Goal: Information Seeking & Learning: Compare options

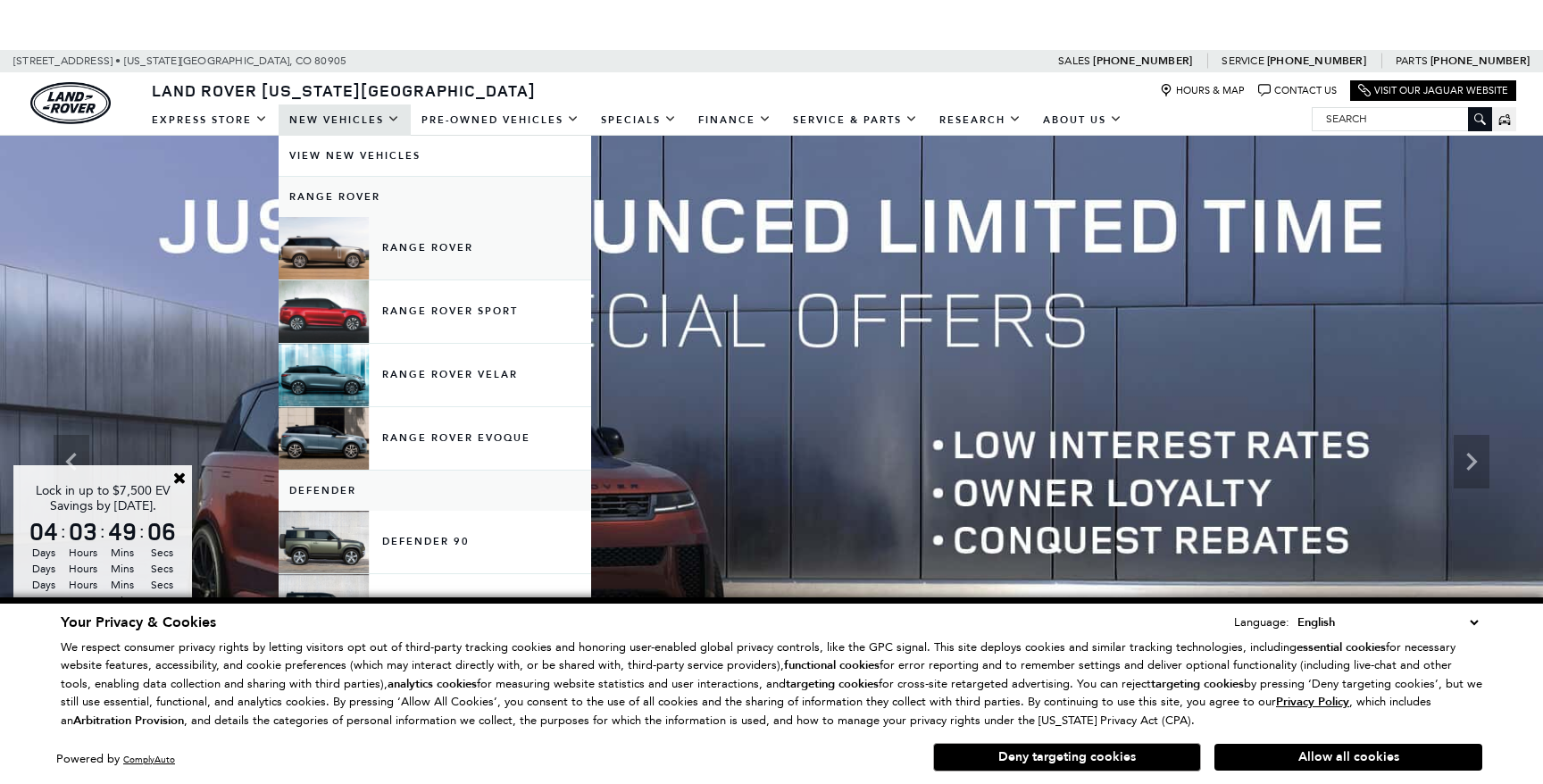
click at [411, 240] on link "Range Rover" at bounding box center [435, 247] width 312 height 62
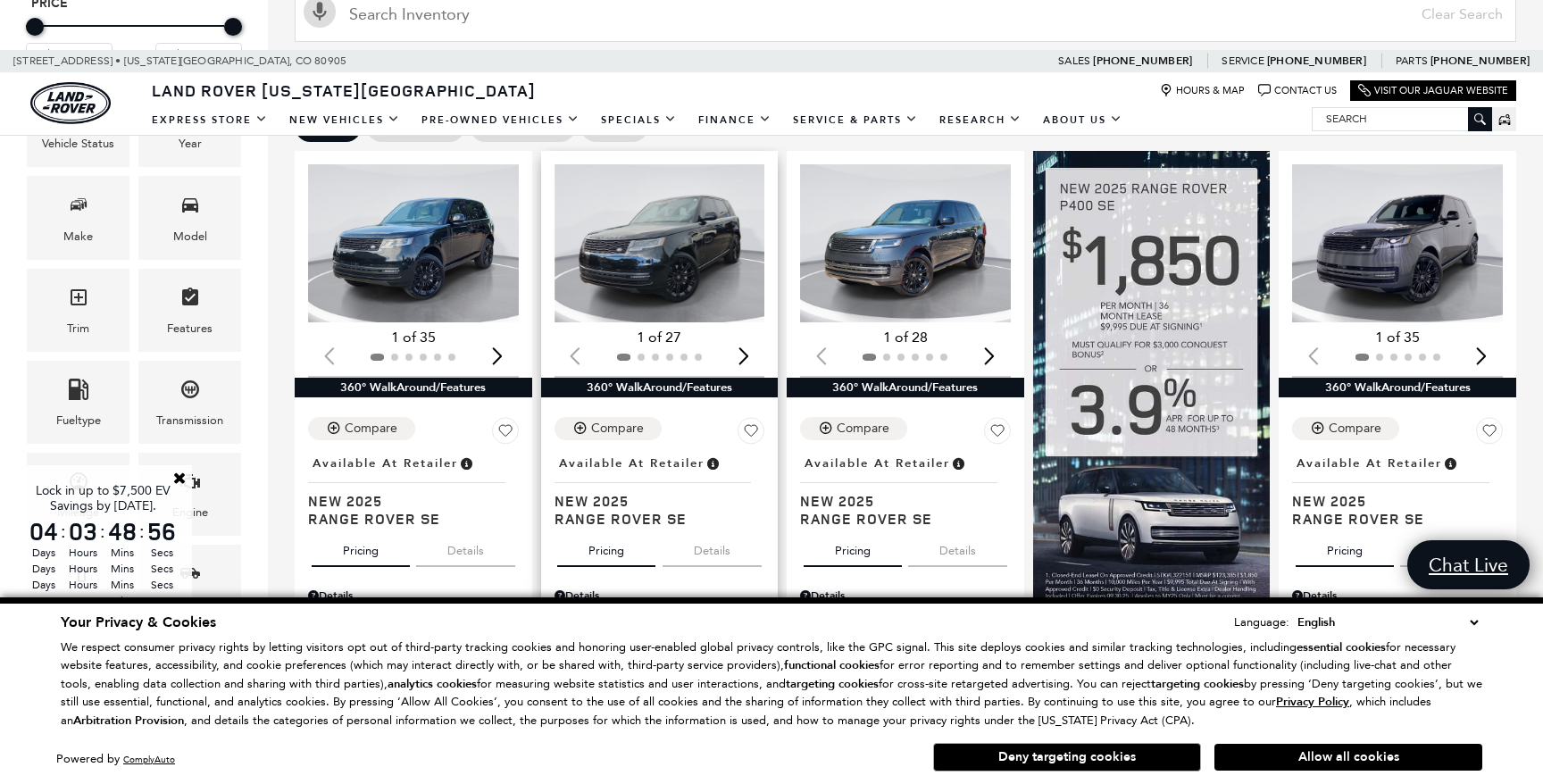
scroll to position [383, 0]
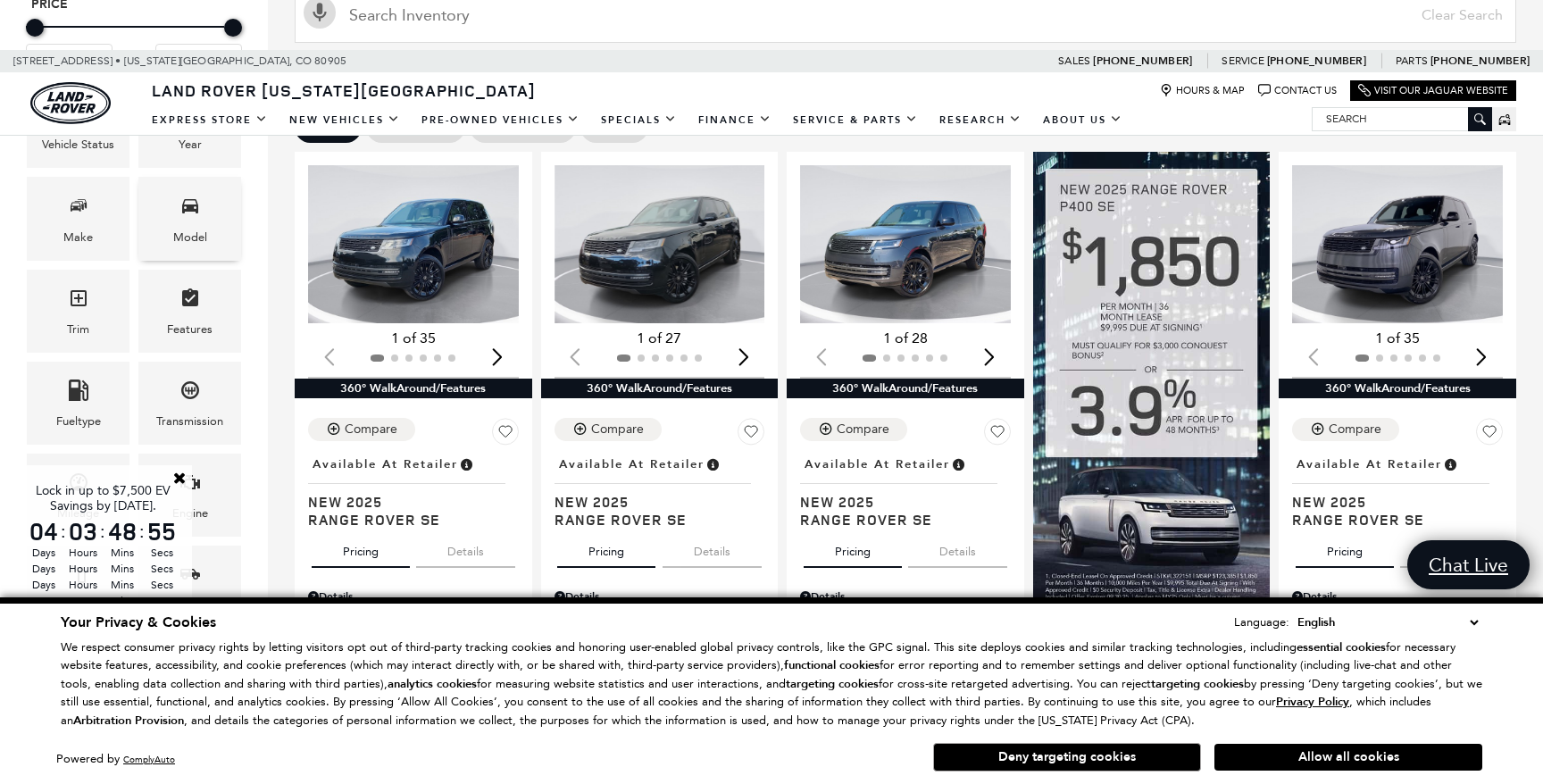
click at [190, 223] on span "Model" at bounding box center [190, 208] width 22 height 37
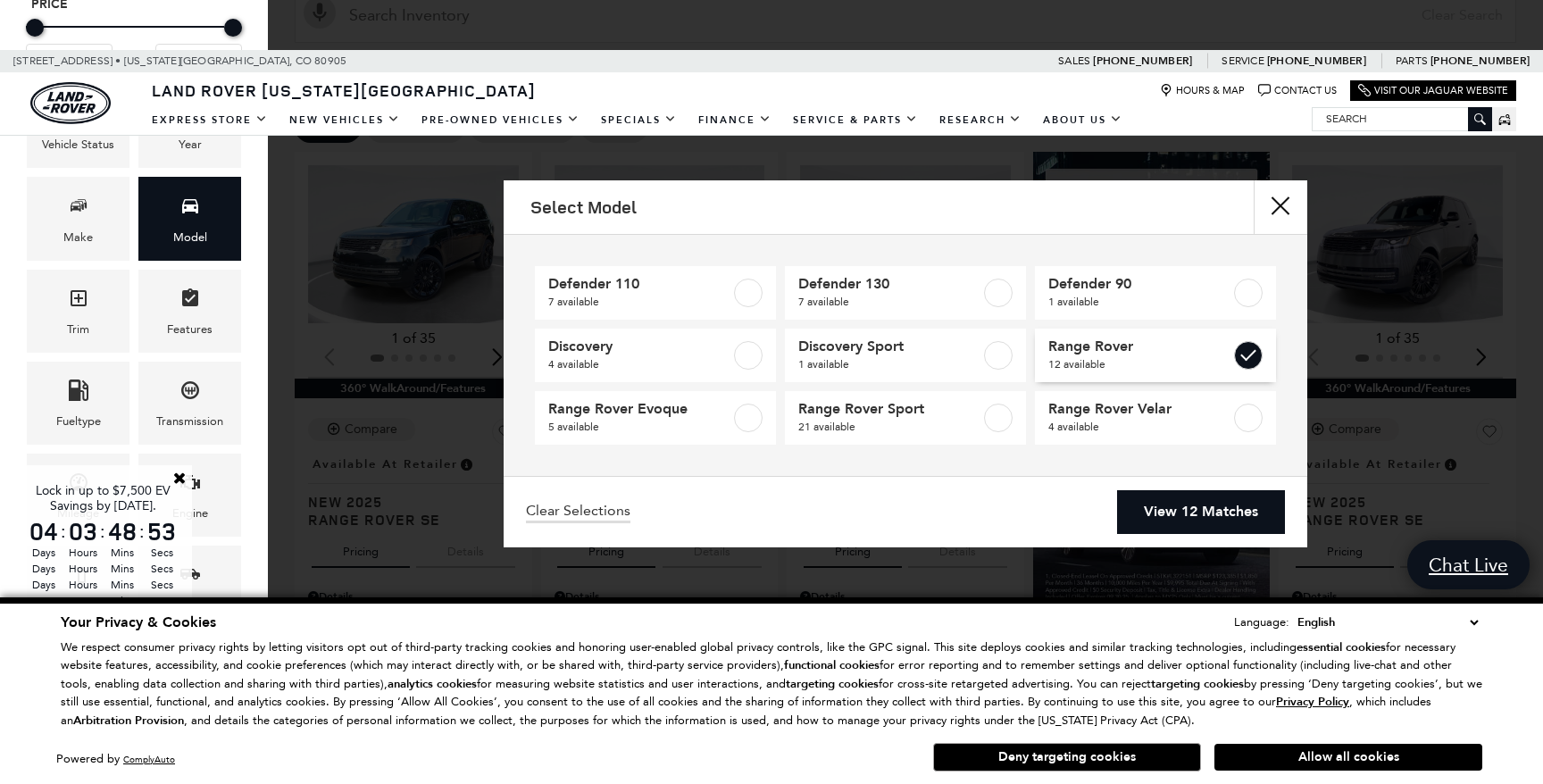
drag, startPoint x: 1040, startPoint y: 343, endPoint x: 1129, endPoint y: 387, distance: 99.3
click at [1041, 343] on link "Range Rover 12 available" at bounding box center [1155, 355] width 241 height 53
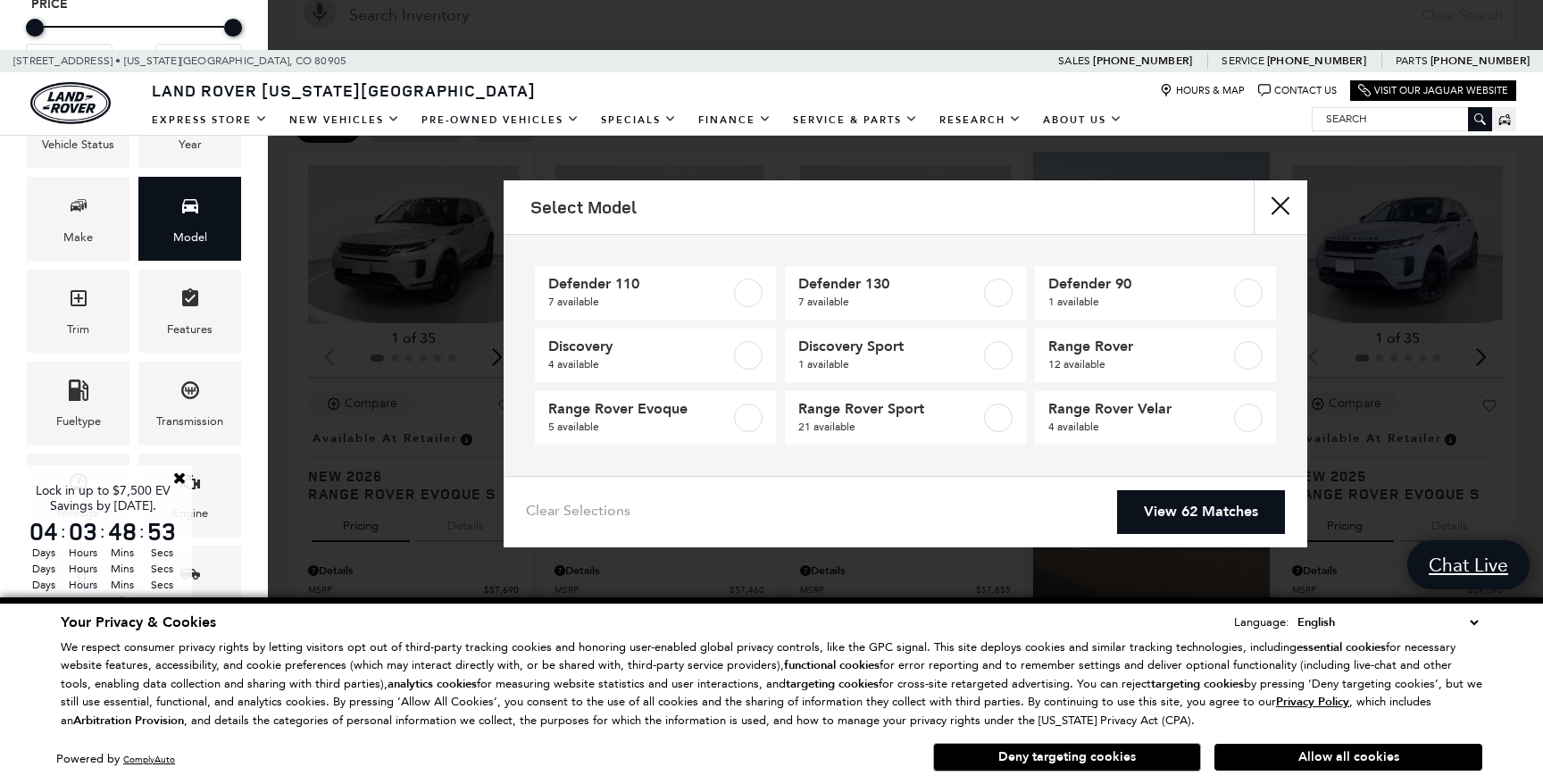
type input "$57,690"
checkbox input "false"
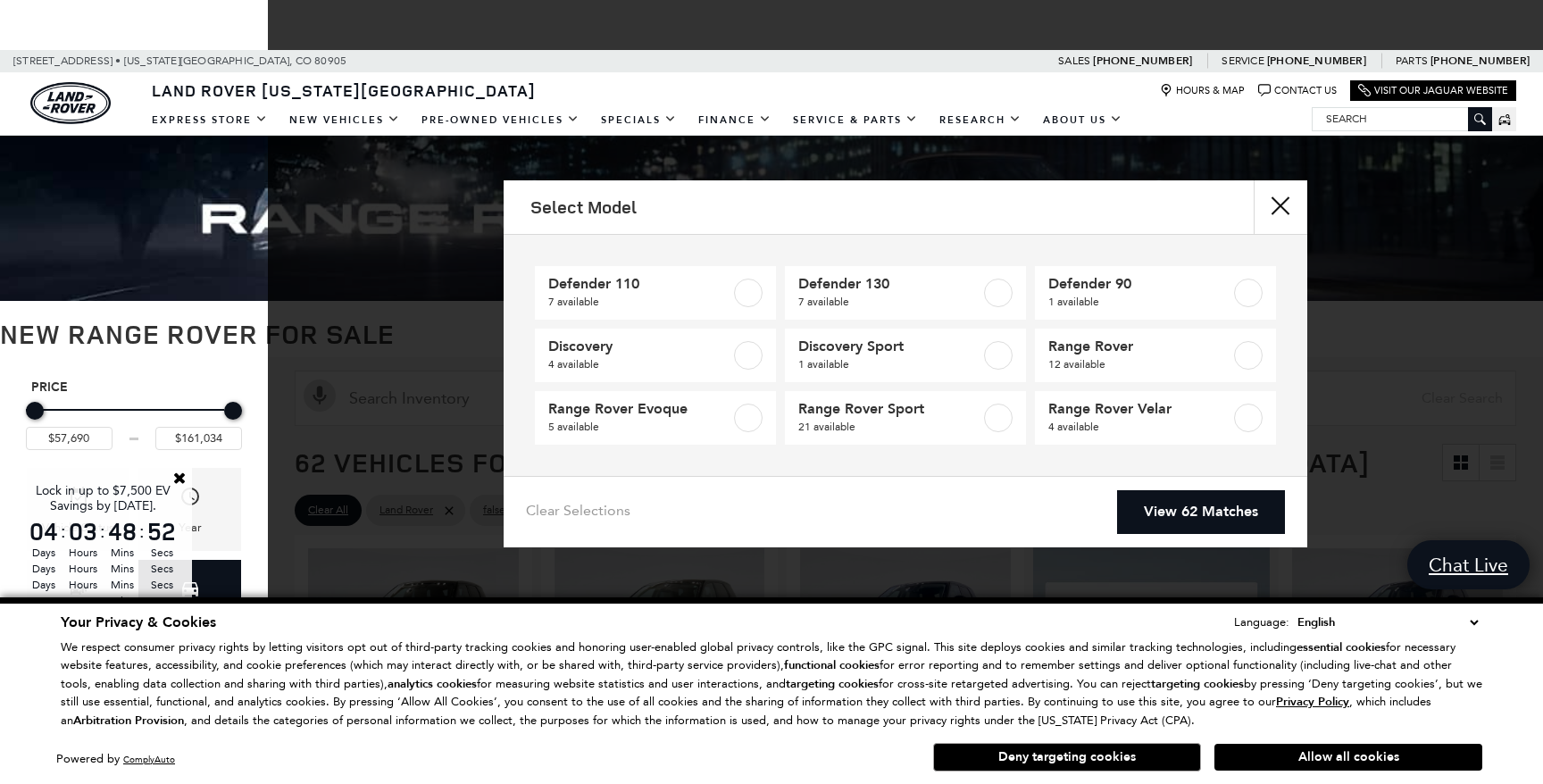
click at [1189, 490] on link "View 62 Matches" at bounding box center [1201, 512] width 168 height 43
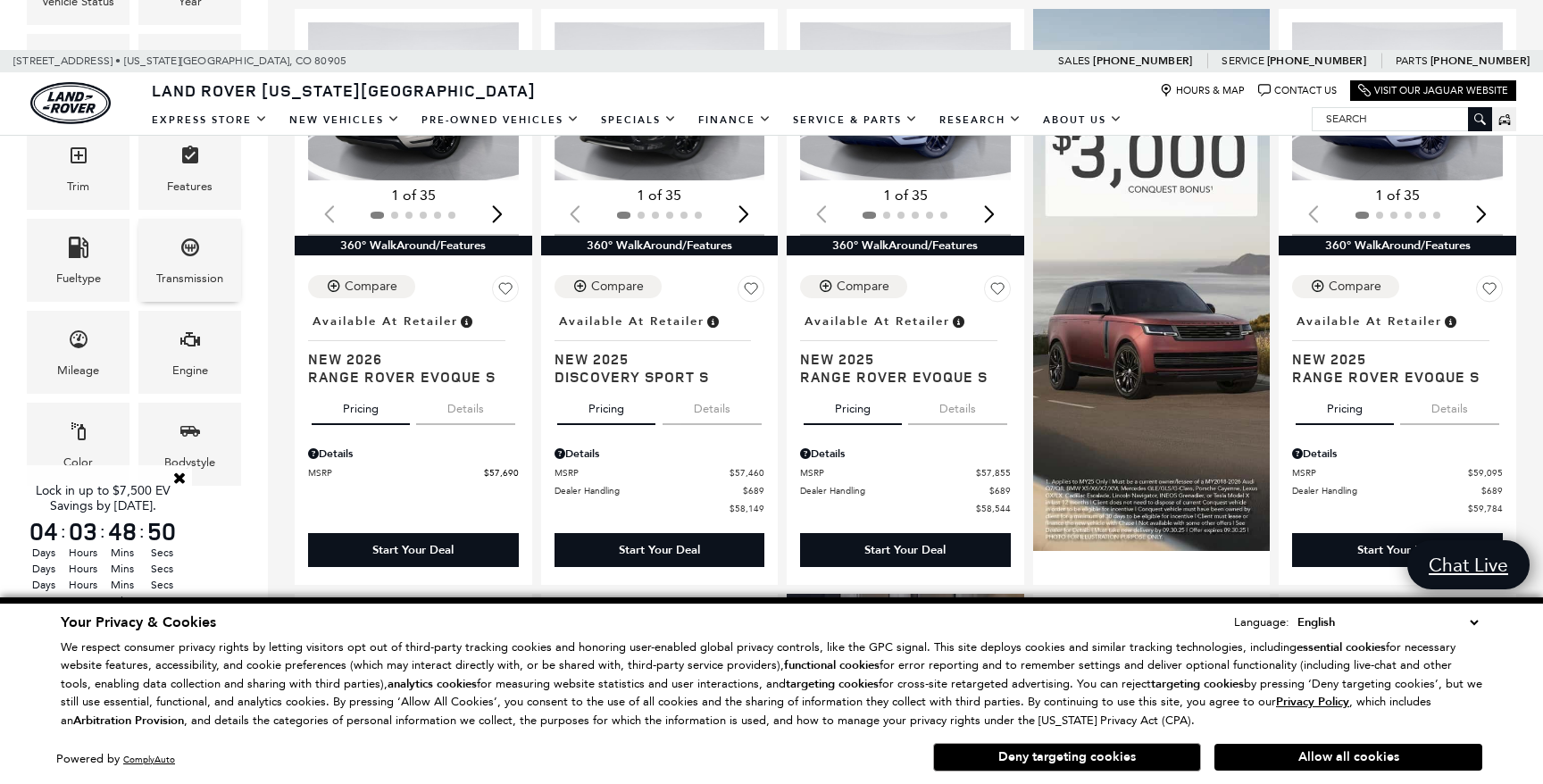
scroll to position [517, 0]
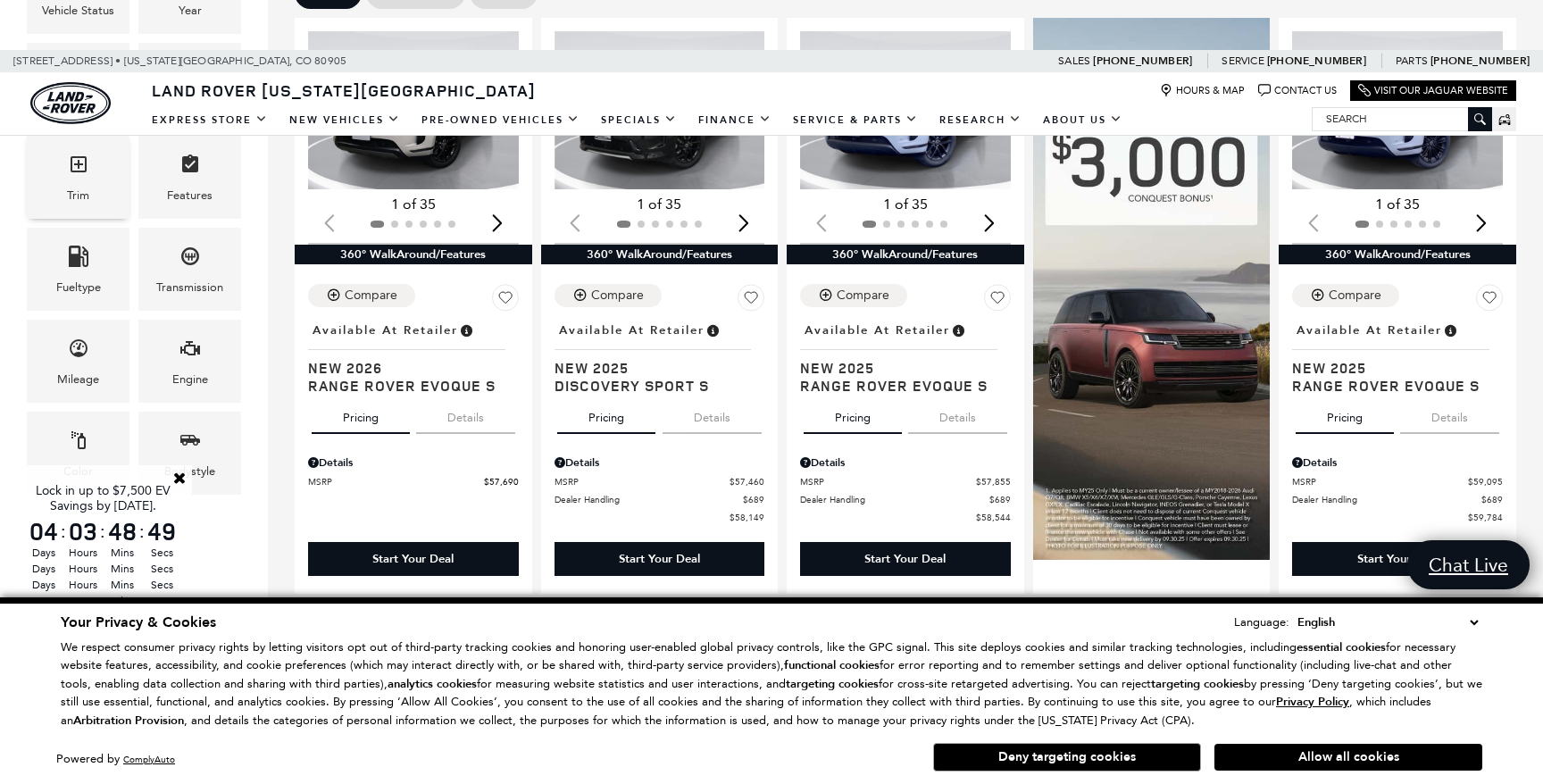
click at [67, 186] on div "Trim" at bounding box center [78, 196] width 23 height 20
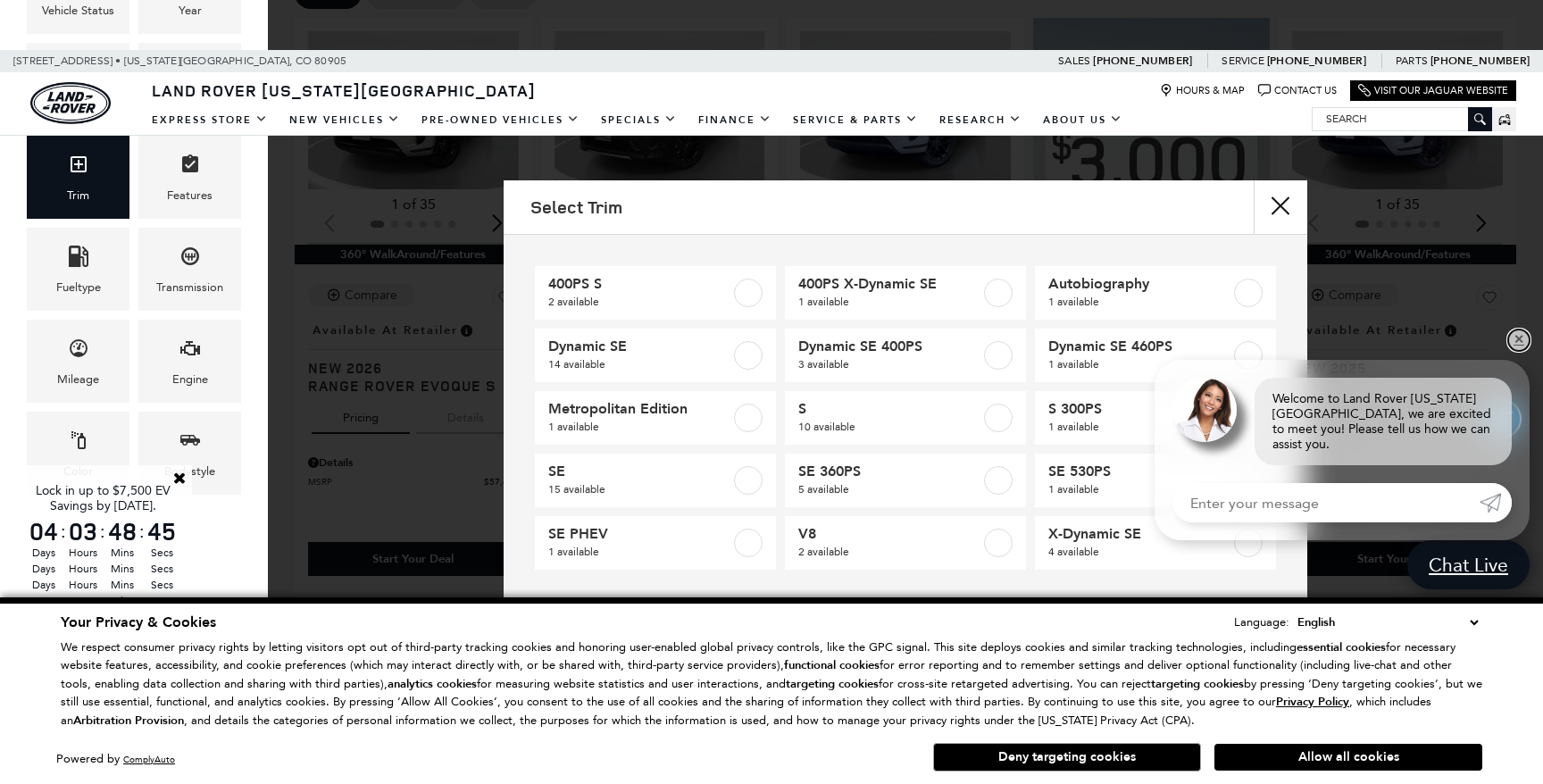
click at [1519, 351] on link "✕" at bounding box center [1519, 340] width 22 height 22
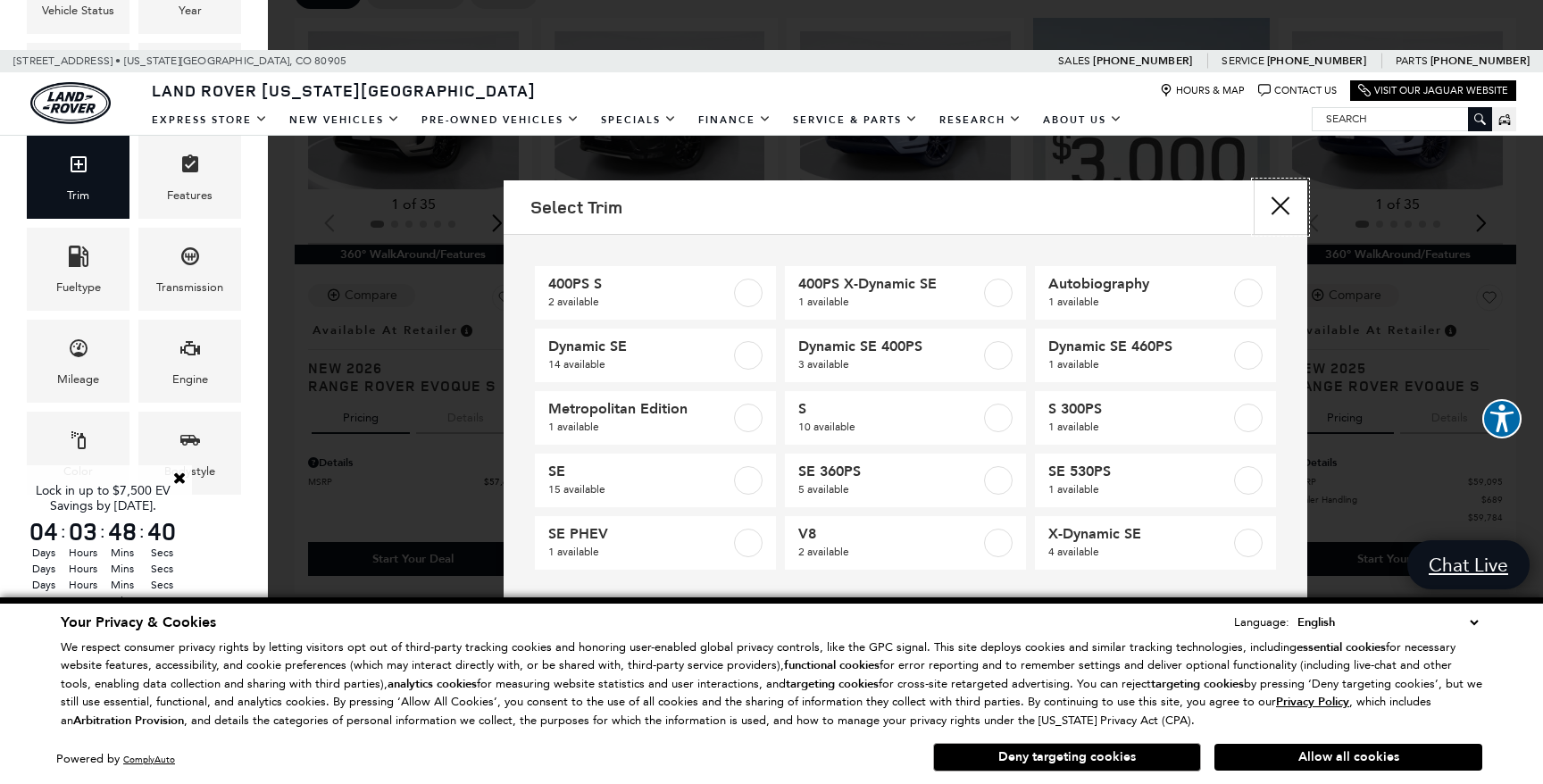
click at [1278, 211] on button "Close" at bounding box center [1280, 207] width 53 height 53
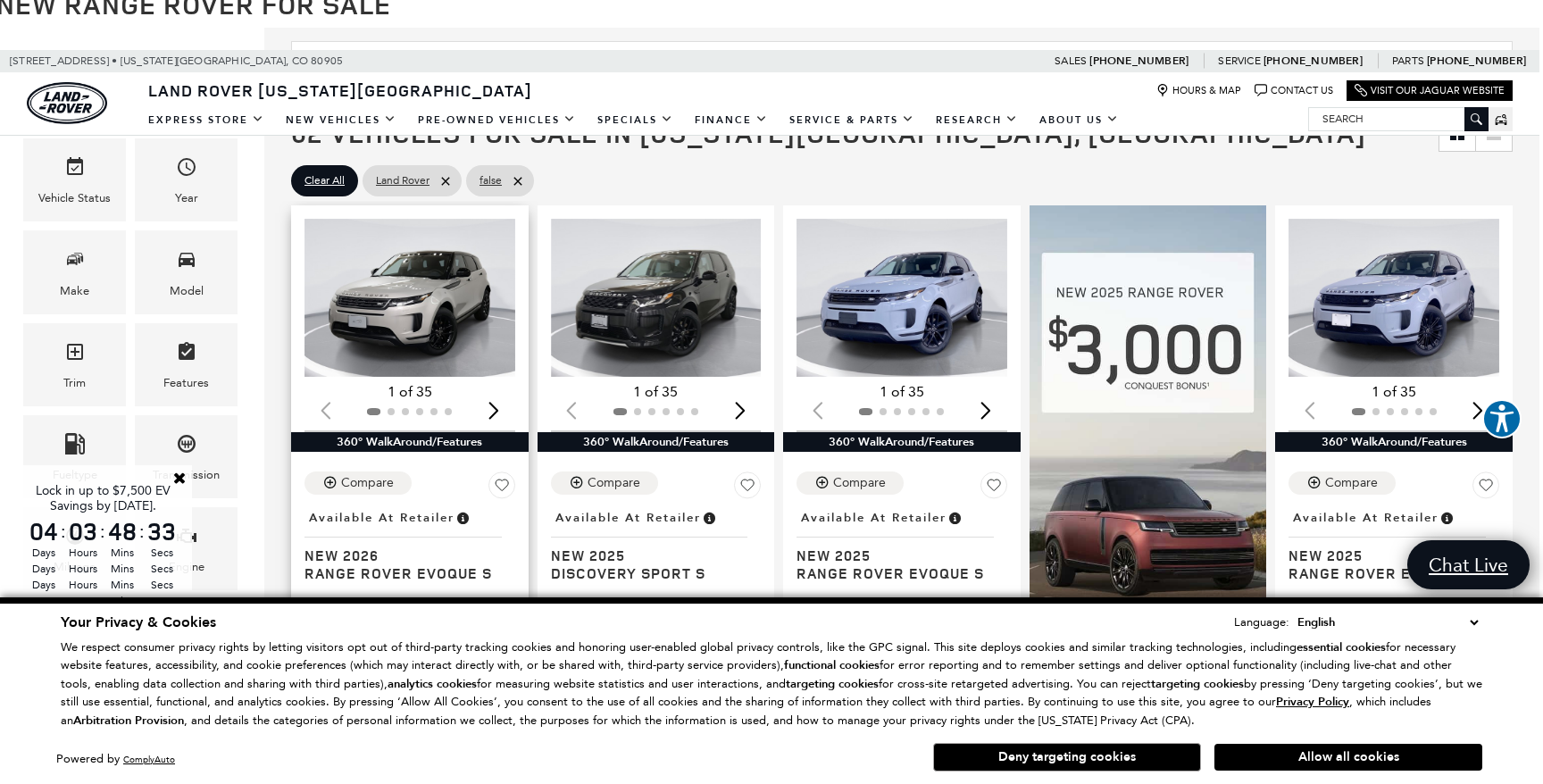
scroll to position [326, 5]
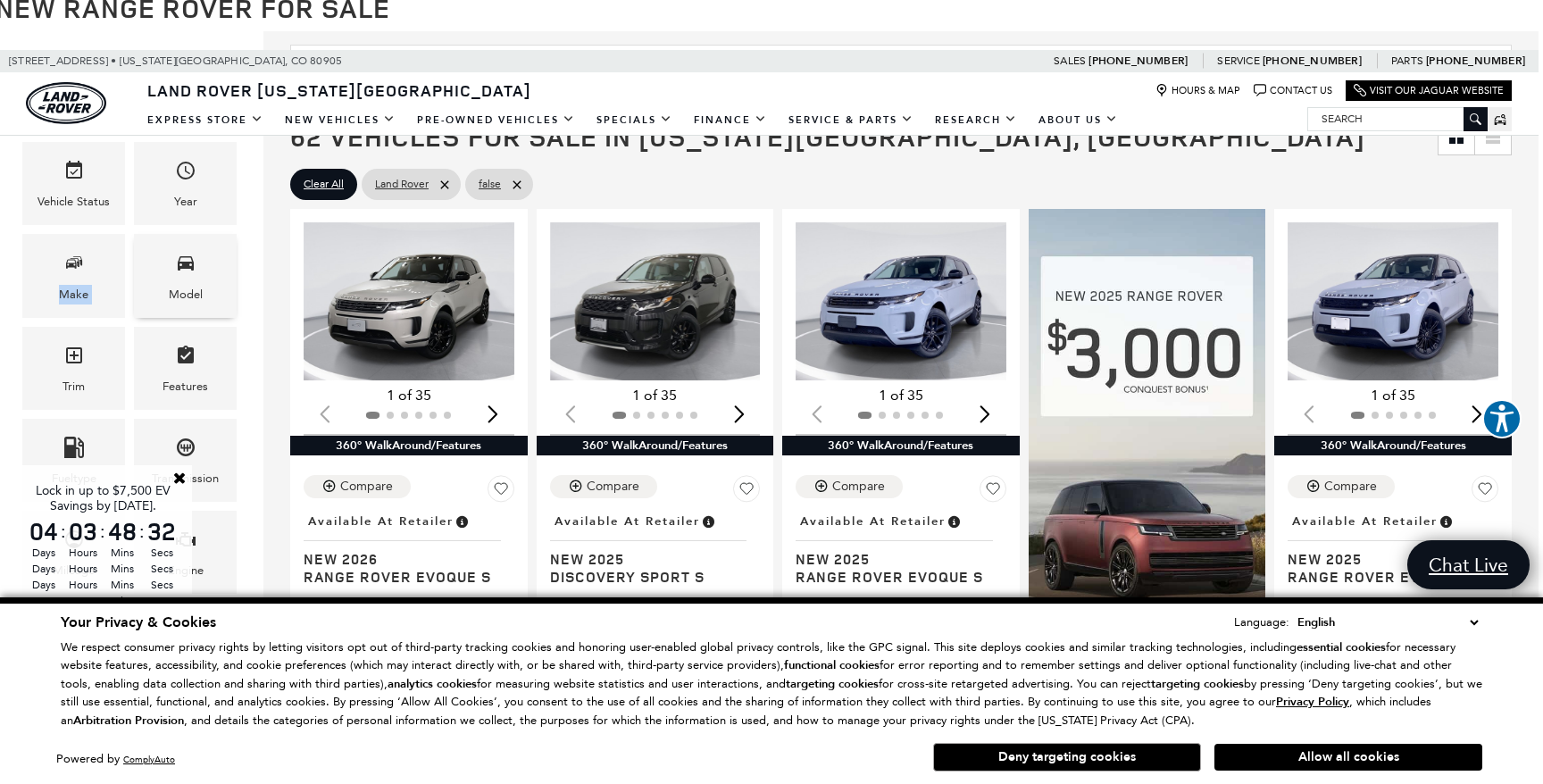
drag, startPoint x: 83, startPoint y: 272, endPoint x: 215, endPoint y: 278, distance: 132.1
click at [215, 278] on div "Price $57,690 $161,034 Vehicle Status Year Make Model Trim Features Fueltype Tr…" at bounding box center [129, 369] width 223 height 641
click at [189, 273] on icon "Model" at bounding box center [186, 263] width 22 height 22
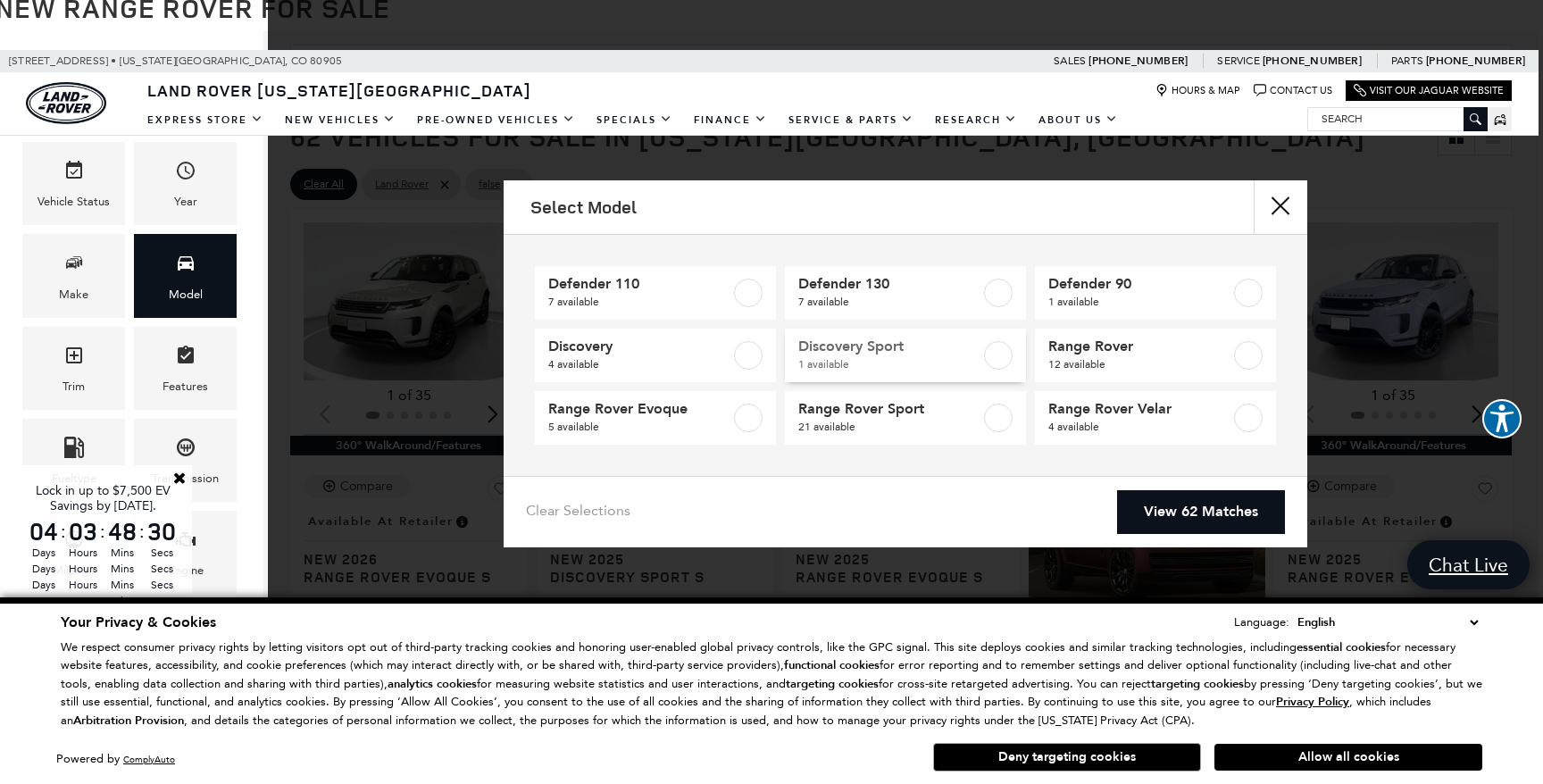
click at [991, 355] on label at bounding box center [999, 355] width 29 height 29
type input "$58,149"
checkbox input "true"
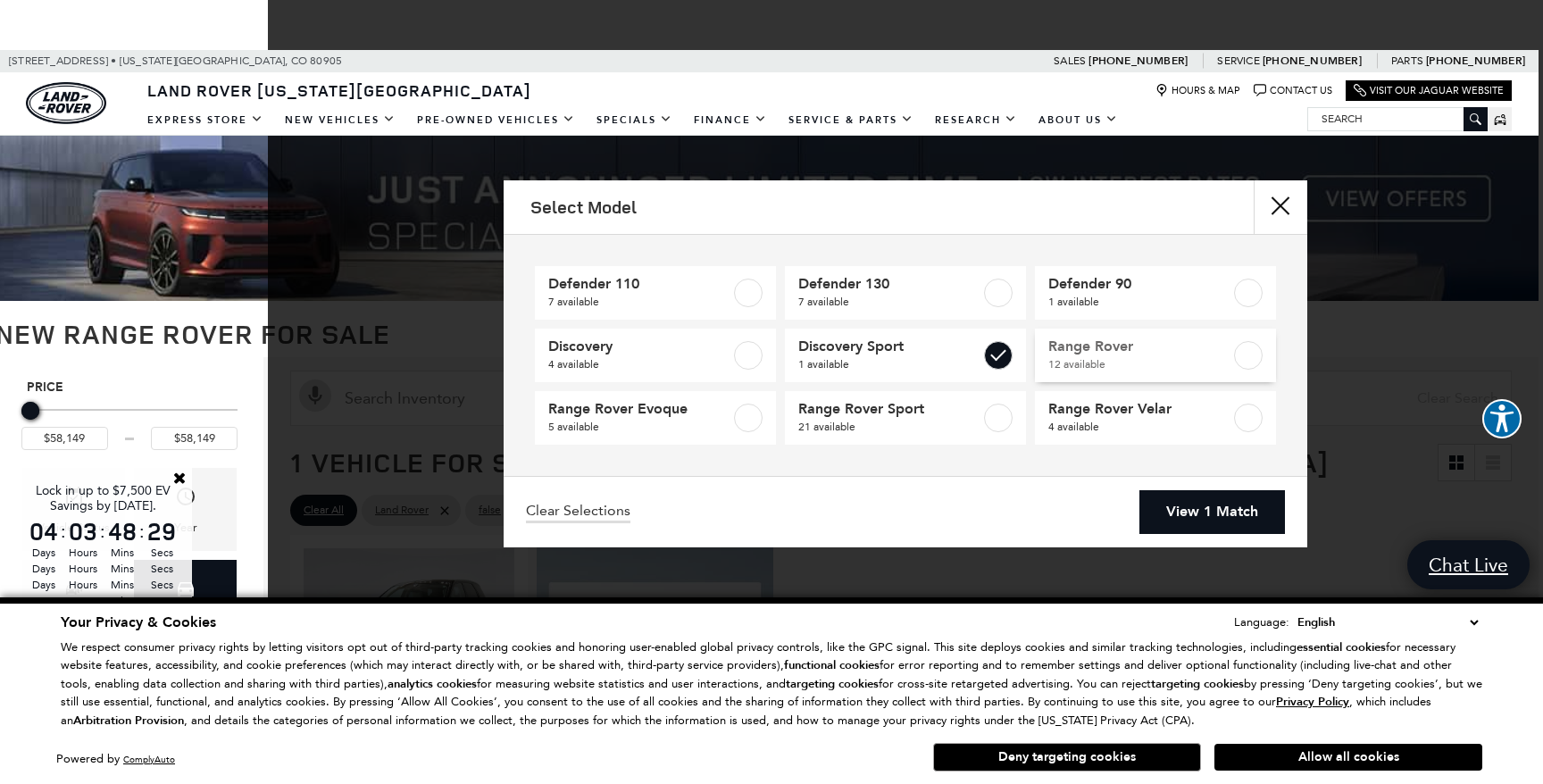
click at [1063, 357] on span "12 available" at bounding box center [1140, 364] width 182 height 18
type input "$161,034"
checkbox input "true"
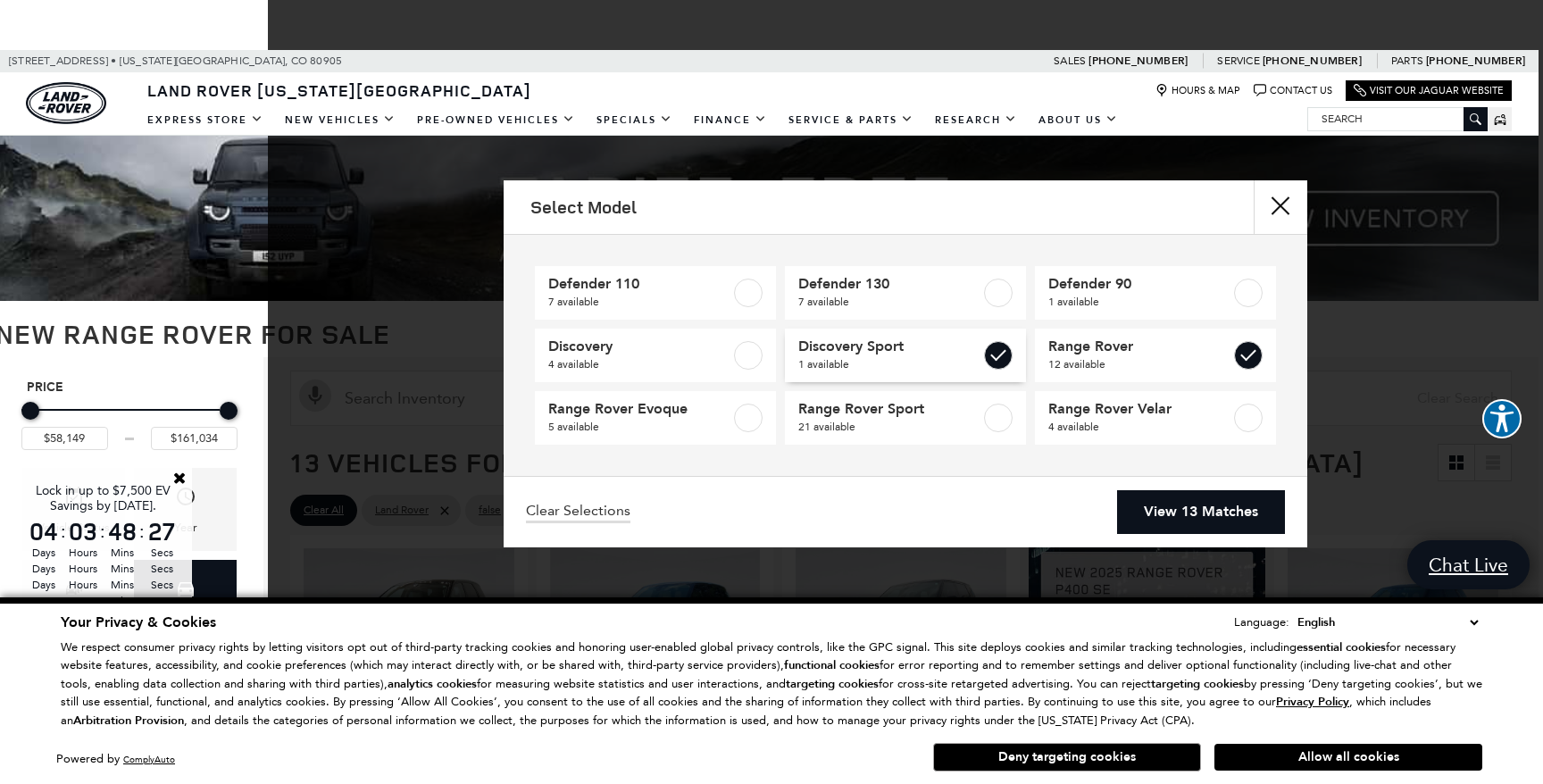
click at [1008, 355] on label at bounding box center [999, 355] width 29 height 29
type input "$124,074"
checkbox input "false"
click at [1187, 505] on link "View 12 Matches" at bounding box center [1201, 512] width 168 height 43
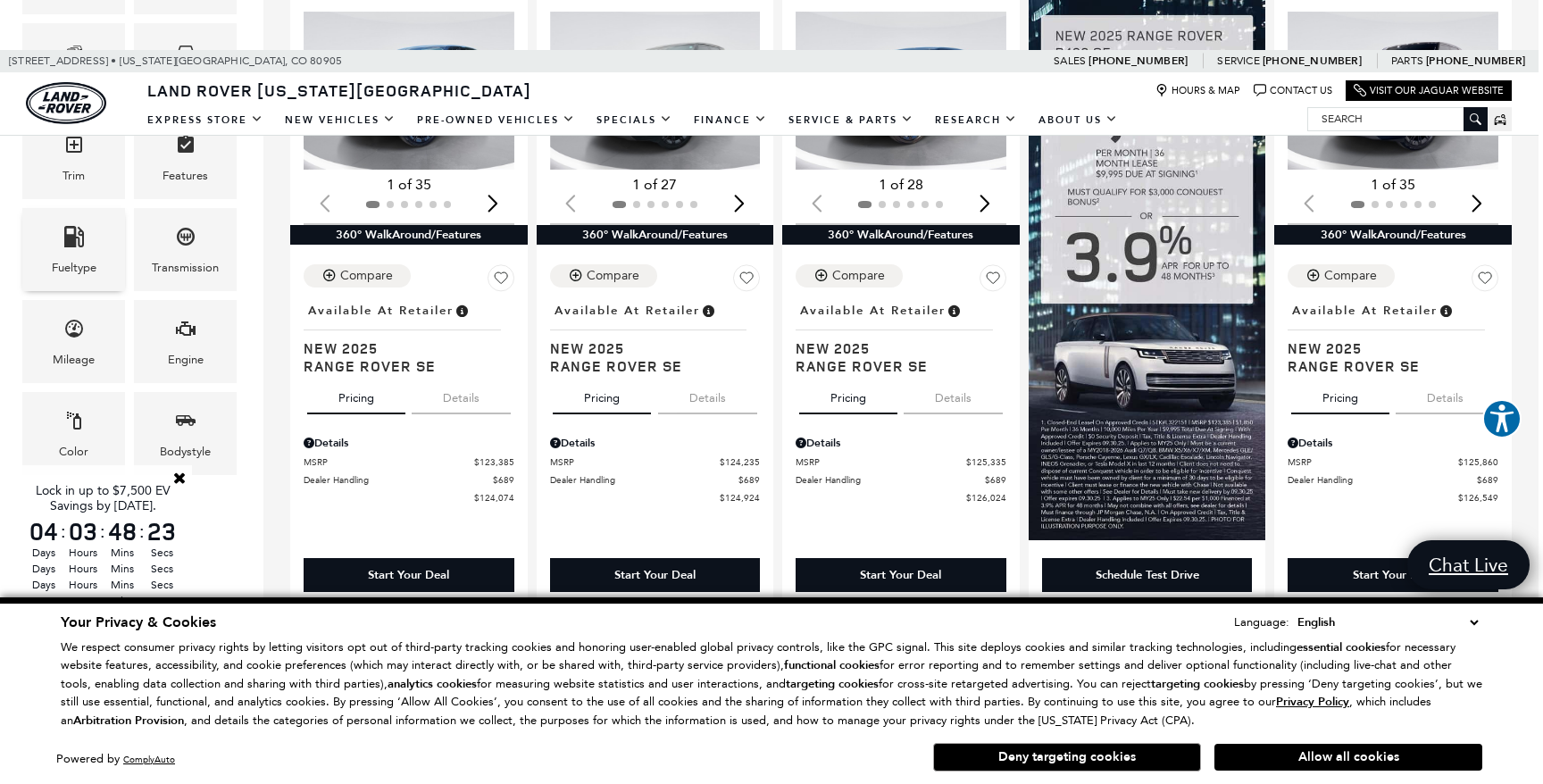
scroll to position [534, 5]
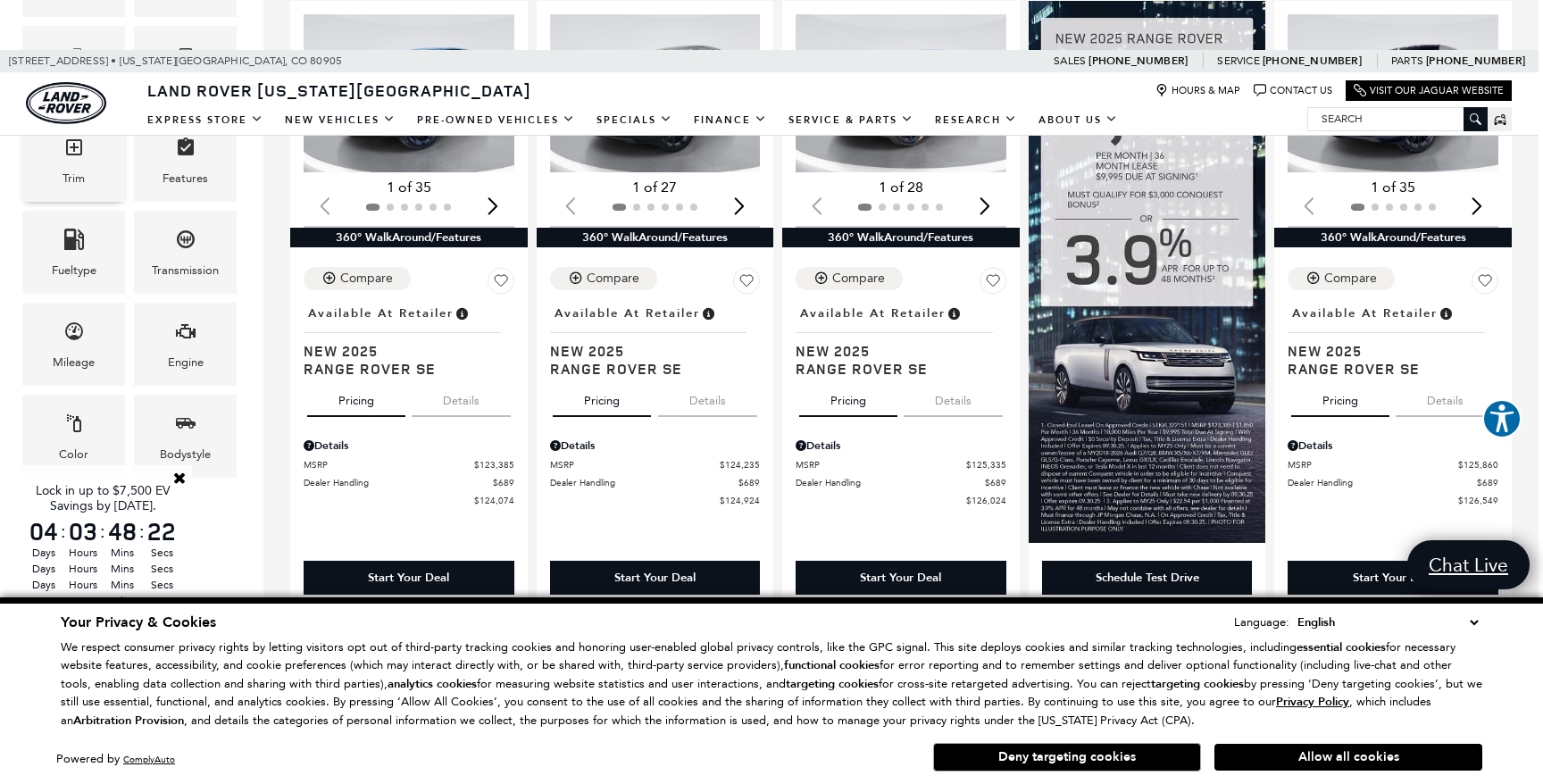
click at [88, 176] on div "Trim" at bounding box center [74, 161] width 103 height 83
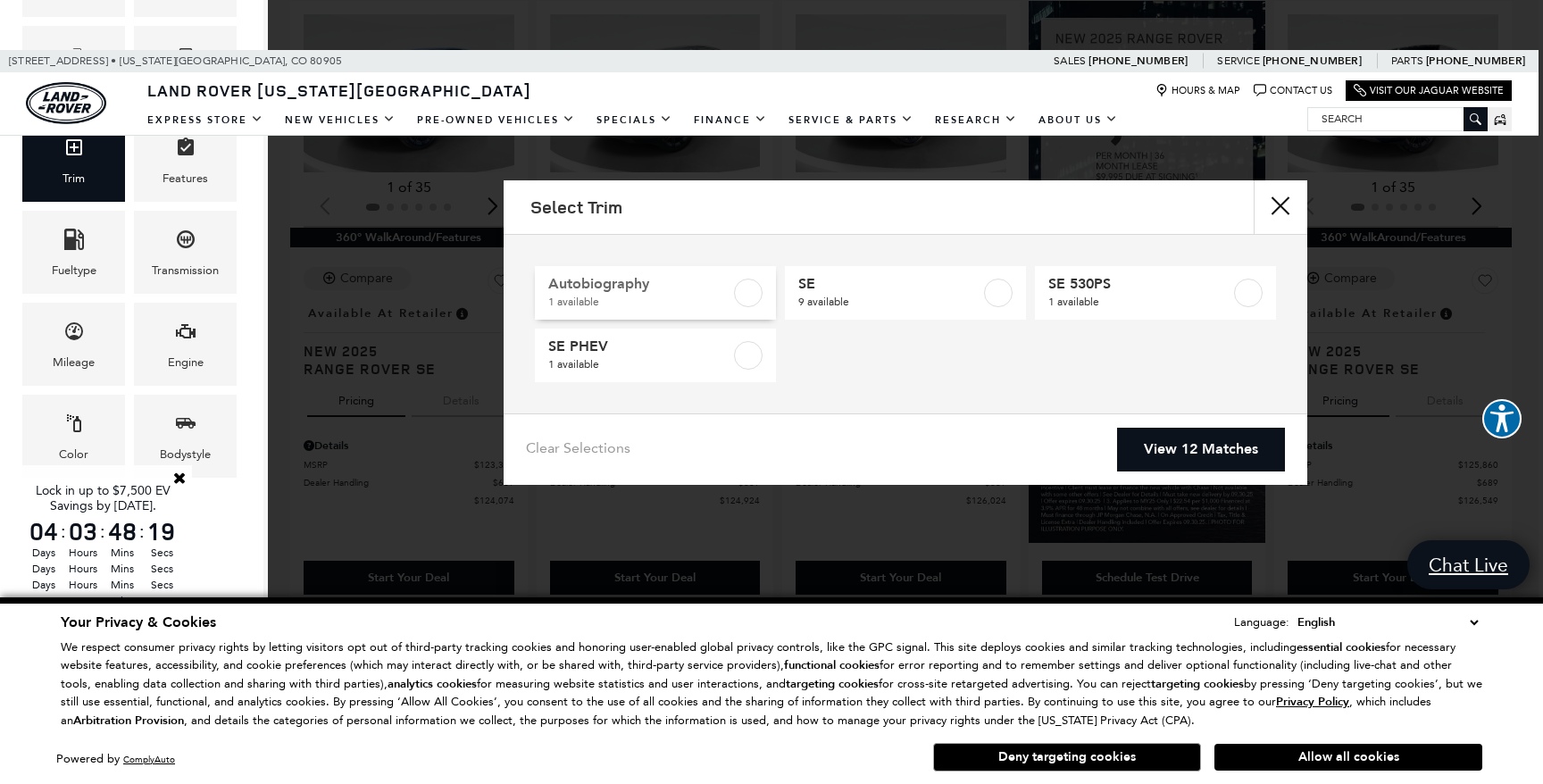
click at [746, 291] on label at bounding box center [748, 293] width 29 height 29
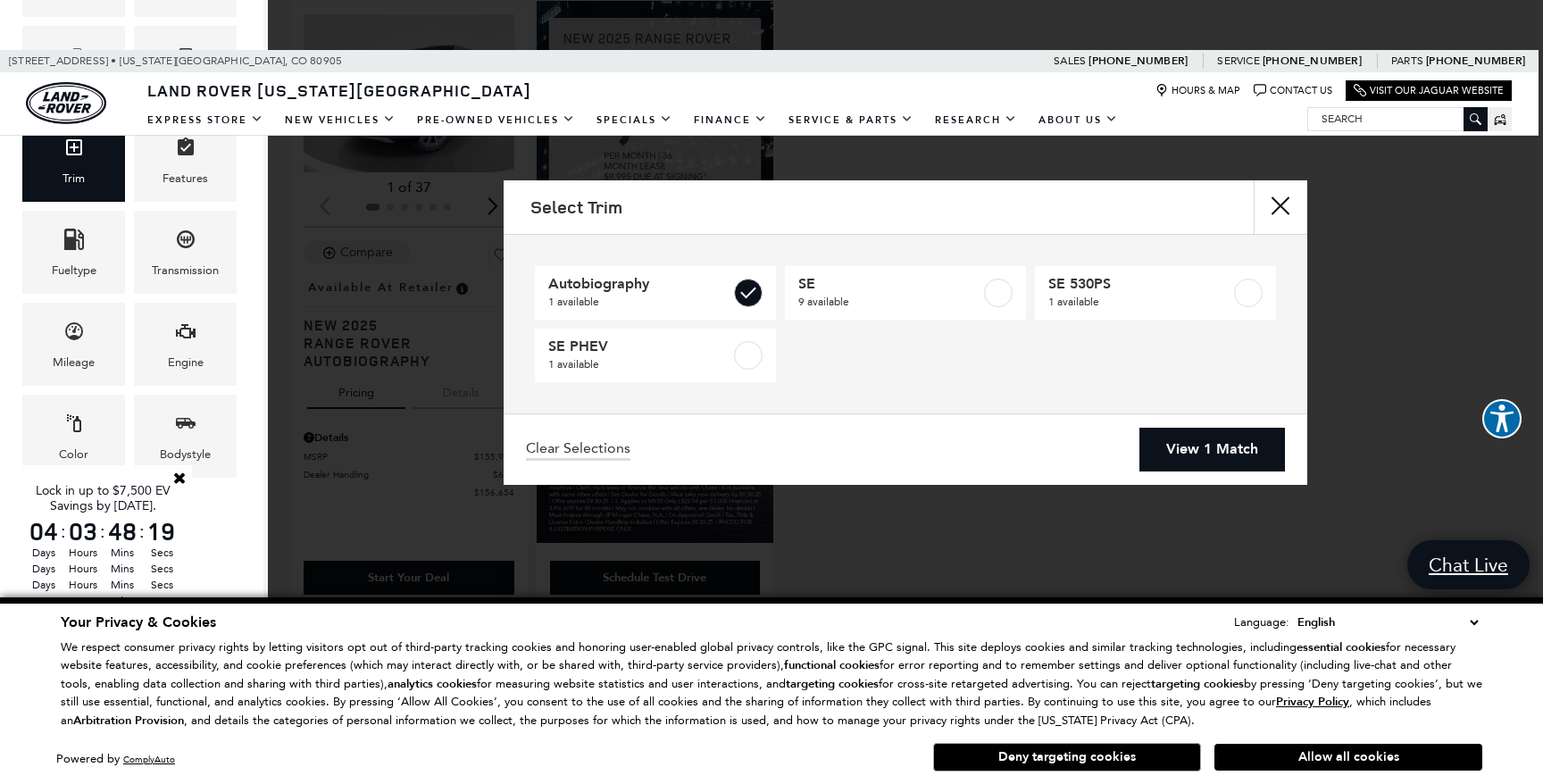
type input "$156,654"
checkbox input "true"
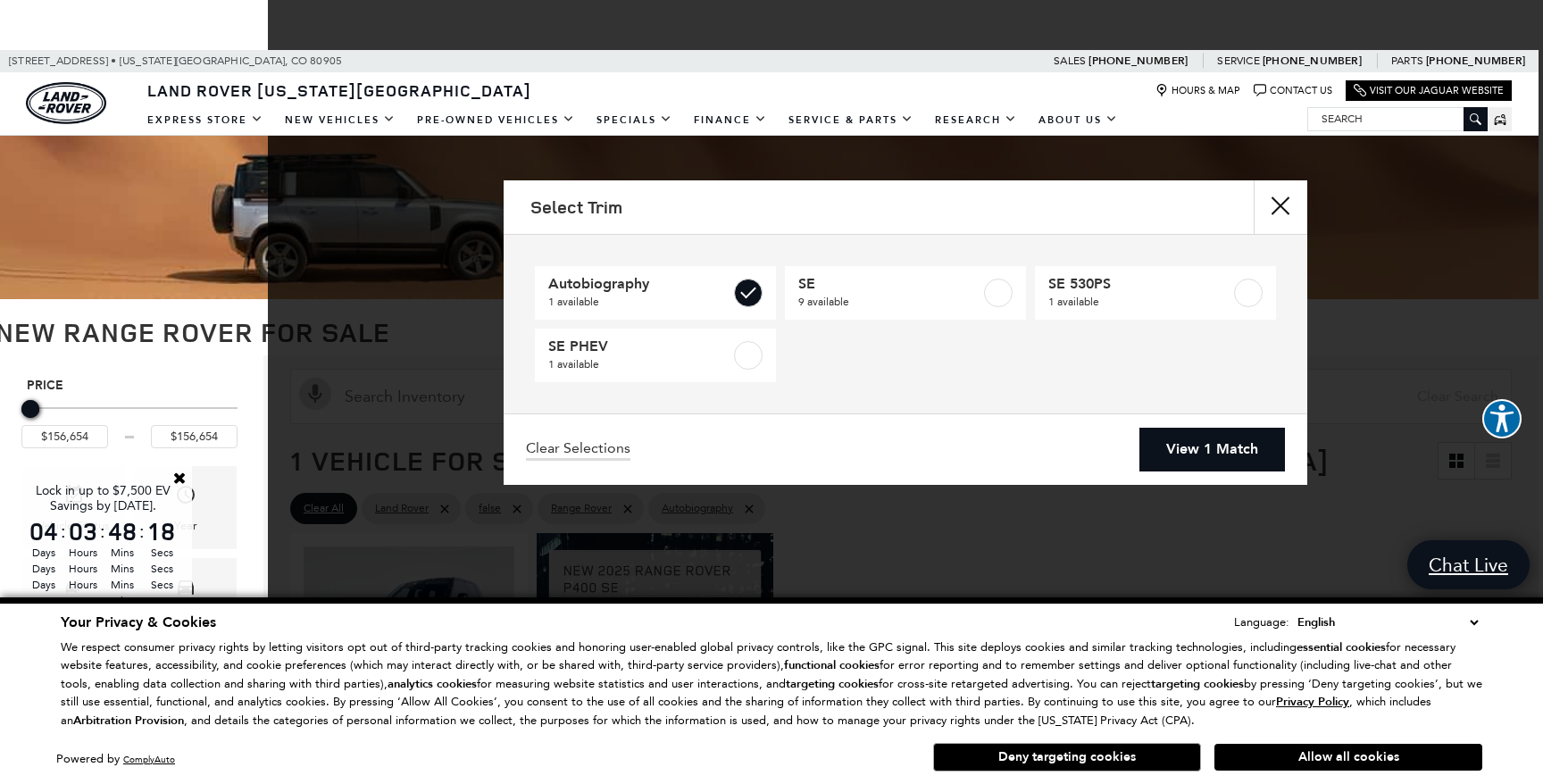
scroll to position [0, 5]
click at [1187, 450] on link "View 1 Match" at bounding box center [1212, 449] width 145 height 43
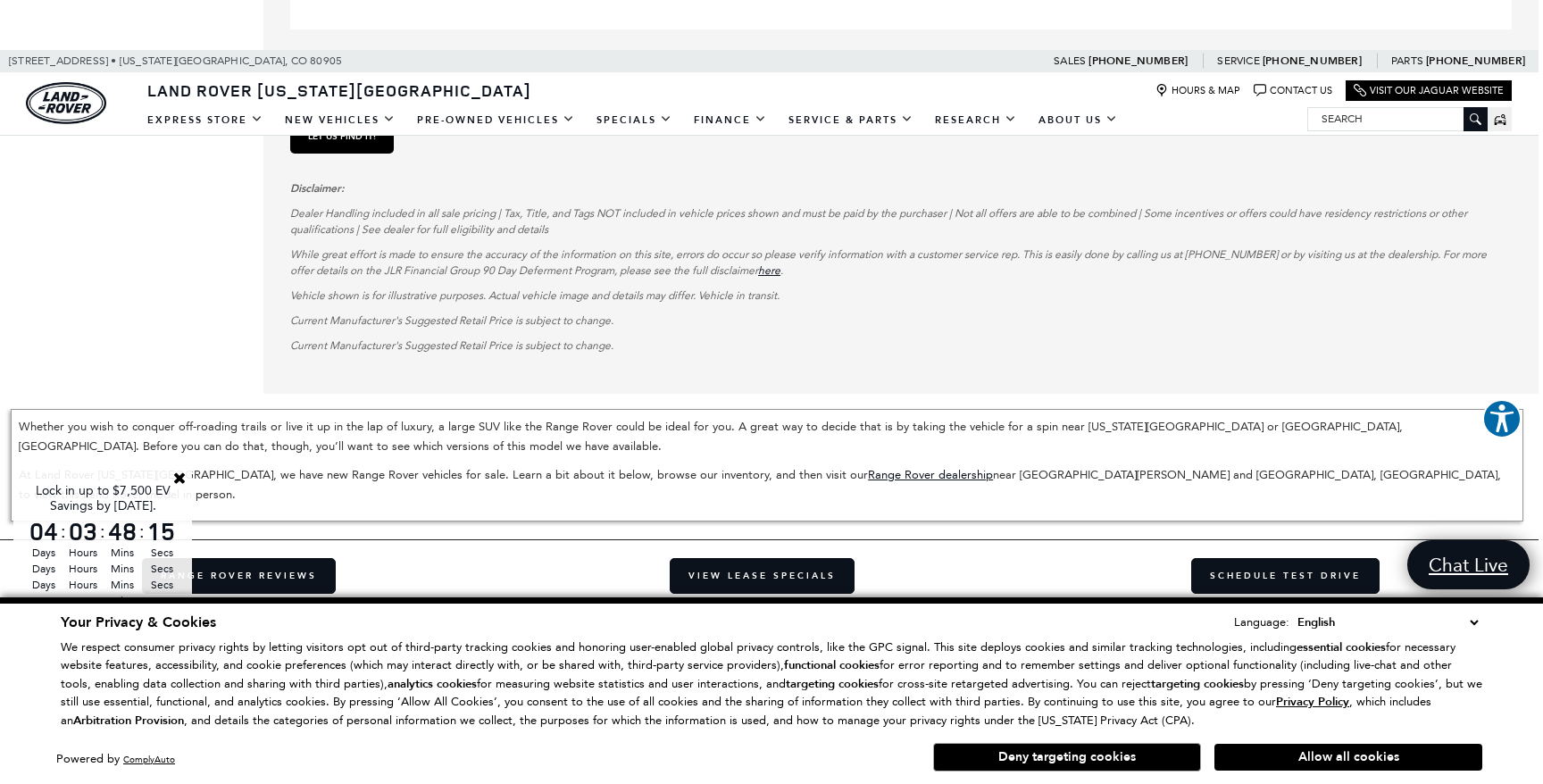
scroll to position [2318, 5]
